Goal: Task Accomplishment & Management: Manage account settings

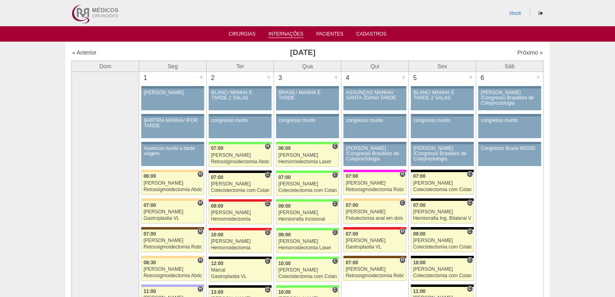
click at [294, 36] on link "Internações" at bounding box center [286, 34] width 35 height 7
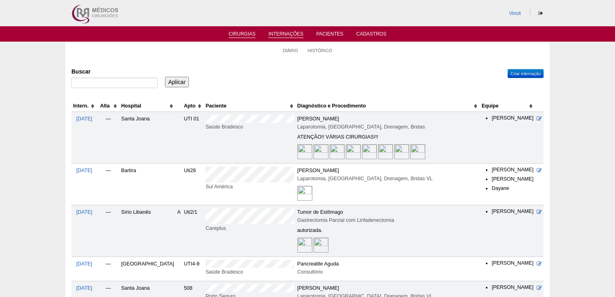
click at [250, 34] on link "Cirurgias" at bounding box center [242, 34] width 27 height 7
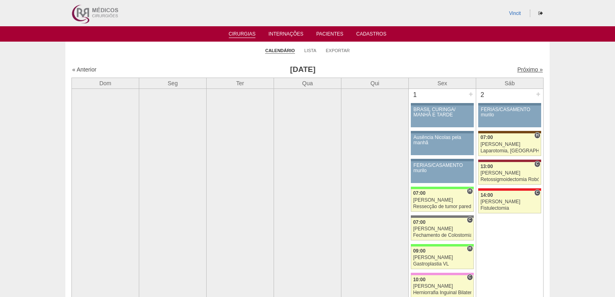
click at [519, 71] on link "Próximo »" at bounding box center [530, 69] width 25 height 6
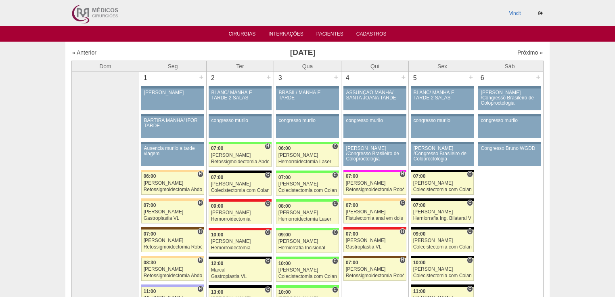
scroll to position [97, 0]
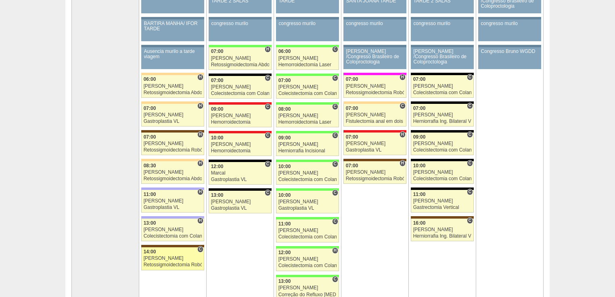
click at [162, 262] on div "Retossigmoidectomia Robótica" at bounding box center [173, 264] width 59 height 5
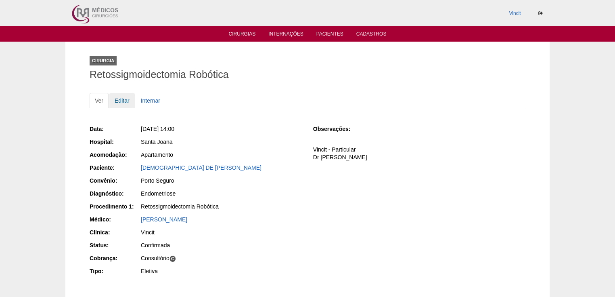
click at [122, 101] on link "Editar" at bounding box center [121, 100] width 25 height 15
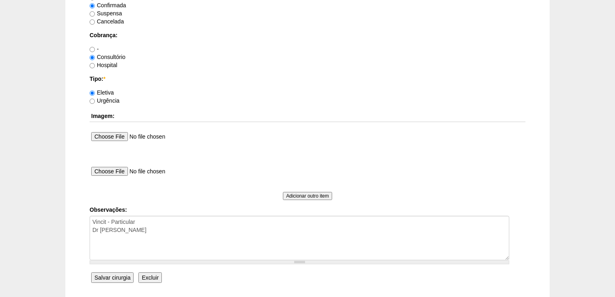
scroll to position [711, 0]
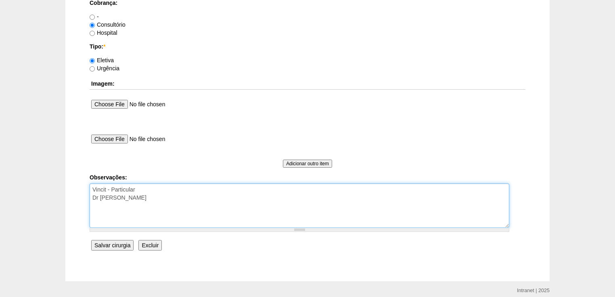
click at [158, 201] on textarea "Vincit - Particular Dr Gilberto - Faturada" at bounding box center [300, 205] width 420 height 44
type textarea "Vincit - Particular Dr Gilberto - Faturada autorizada"
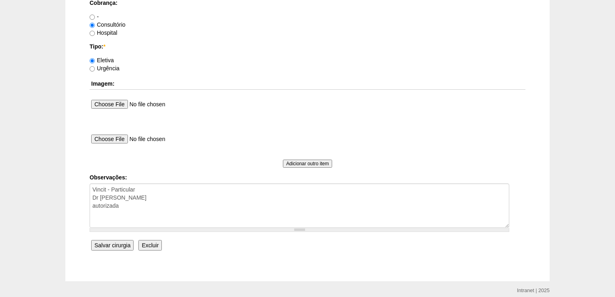
click at [115, 243] on input "Salvar cirurgia" at bounding box center [112, 245] width 42 height 10
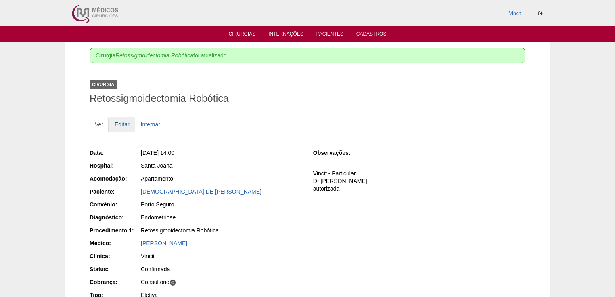
click at [122, 122] on link "Editar" at bounding box center [121, 124] width 25 height 15
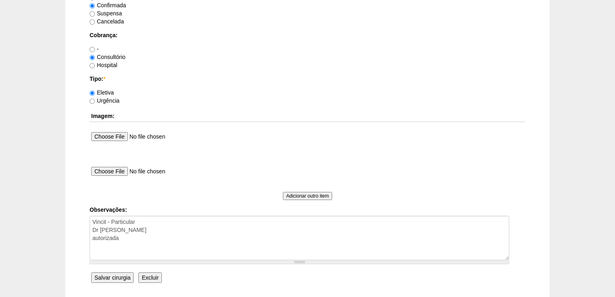
scroll to position [711, 0]
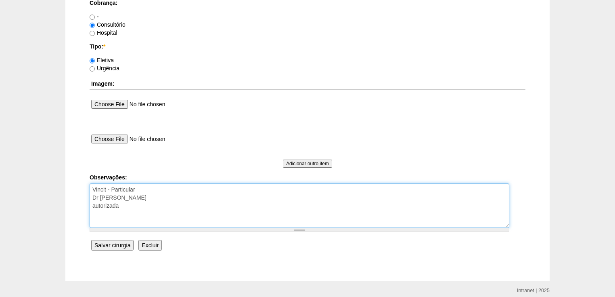
click at [132, 209] on textarea "Vincit - Particular Dr Gilberto - Faturada autorizada" at bounding box center [300, 205] width 420 height 44
paste textarea "OPME Negado: LIGA CLIP LT300"
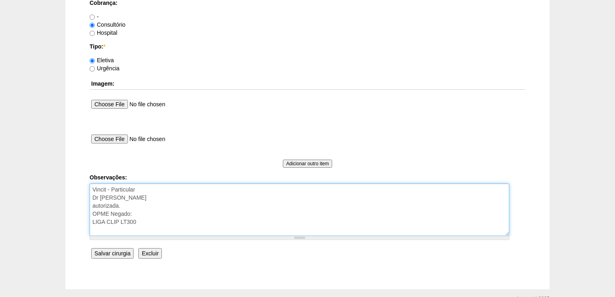
type textarea "Vincit - Particular Dr Gilberto - Faturada autorizada. OPME Negado: LIGA CLIP L…"
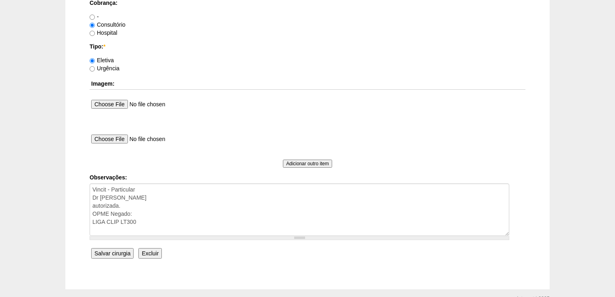
click at [118, 250] on input "Salvar cirurgia" at bounding box center [112, 253] width 42 height 10
